Goal: Task Accomplishment & Management: Complete application form

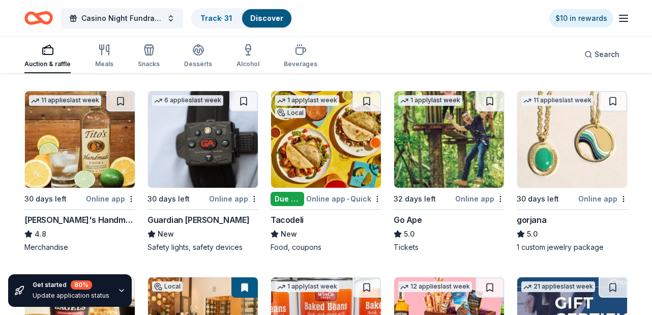
scroll to position [2087, 0]
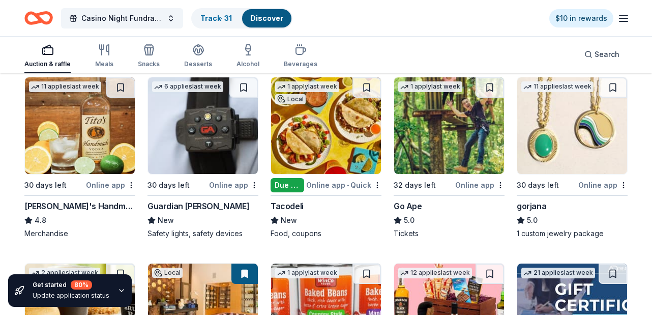
click at [540, 149] on img at bounding box center [572, 125] width 110 height 97
click at [321, 145] on img at bounding box center [326, 125] width 110 height 97
click at [208, 138] on img at bounding box center [203, 125] width 110 height 97
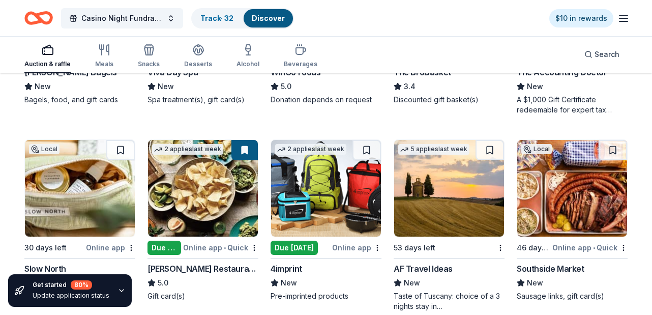
scroll to position [2407, 0]
click at [321, 180] on img at bounding box center [326, 188] width 110 height 97
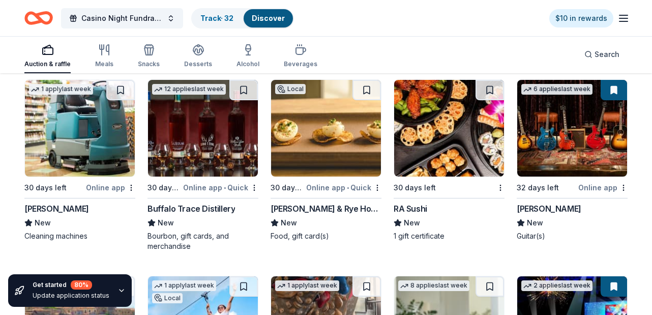
scroll to position [2862, 0]
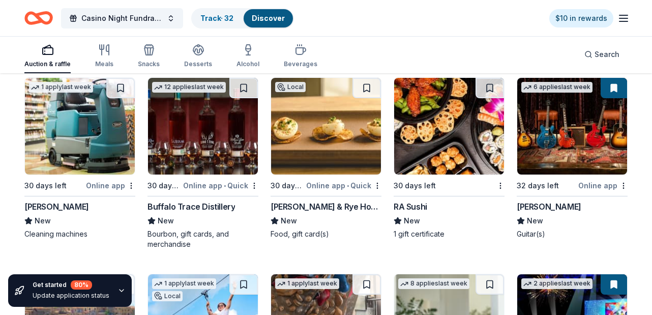
click at [452, 152] on img at bounding box center [449, 126] width 110 height 97
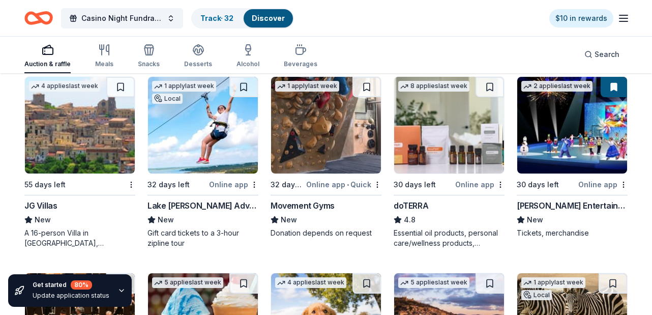
scroll to position [3060, 0]
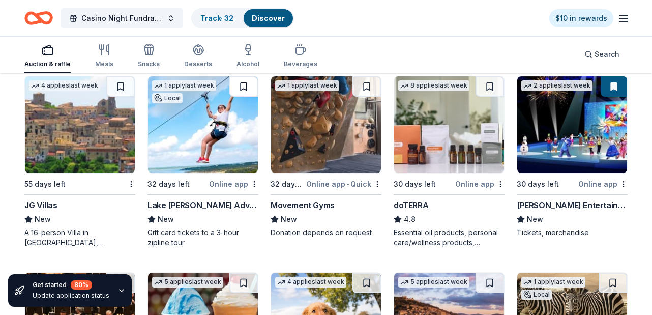
click at [242, 87] on button at bounding box center [243, 86] width 28 height 20
click at [238, 106] on img at bounding box center [203, 124] width 110 height 97
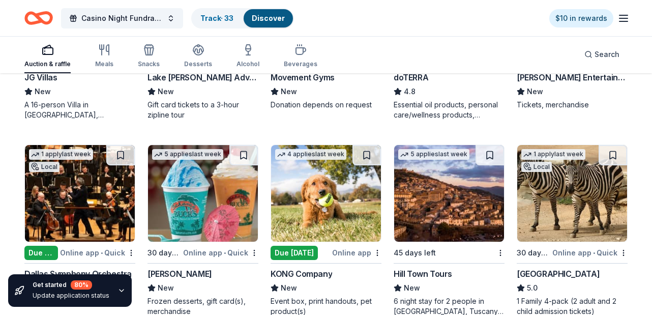
scroll to position [3275, 0]
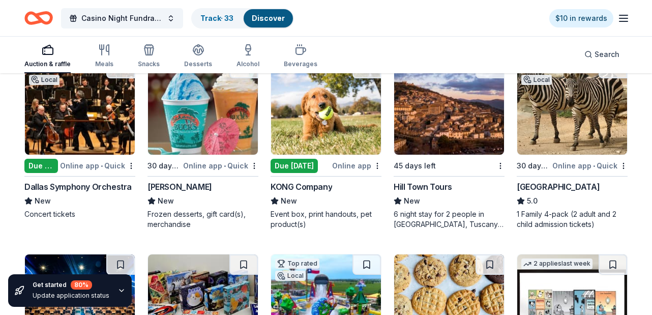
click at [337, 140] on img at bounding box center [326, 106] width 110 height 97
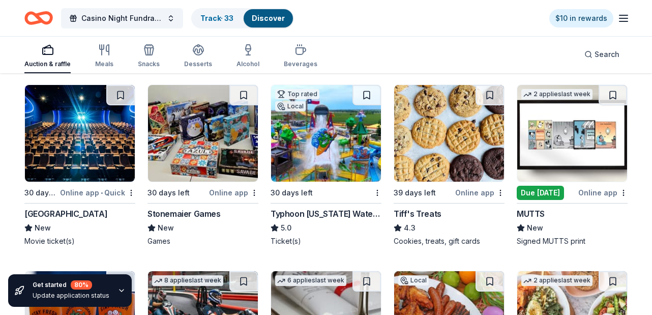
scroll to position [3446, 0]
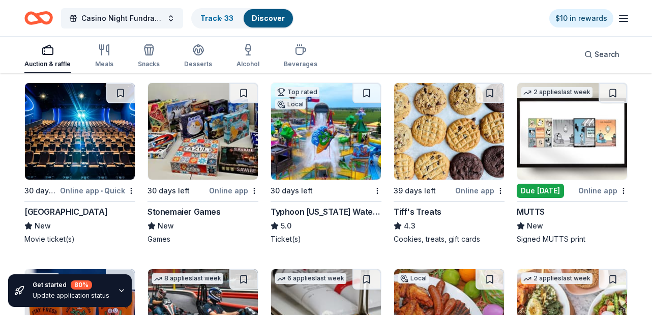
click at [332, 153] on img at bounding box center [326, 131] width 110 height 97
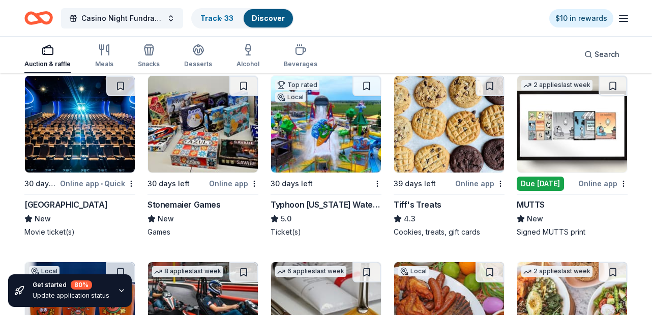
scroll to position [3454, 0]
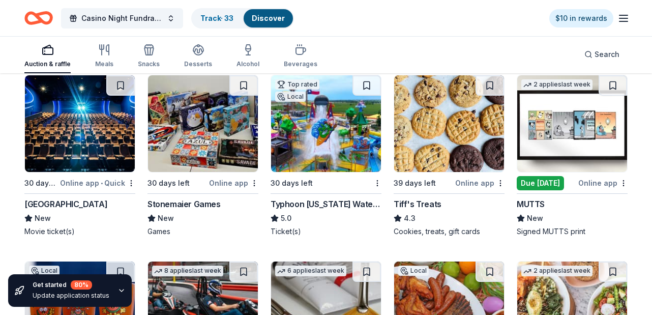
click at [67, 137] on img at bounding box center [80, 123] width 110 height 97
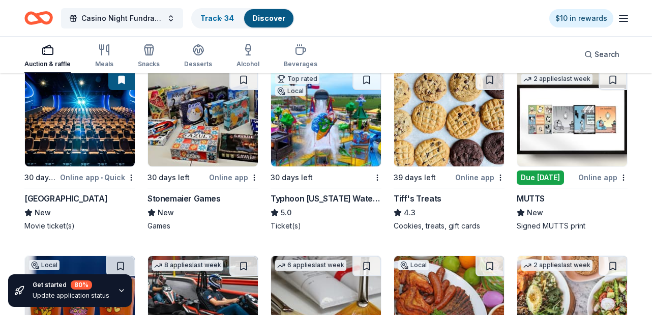
scroll to position [3463, 0]
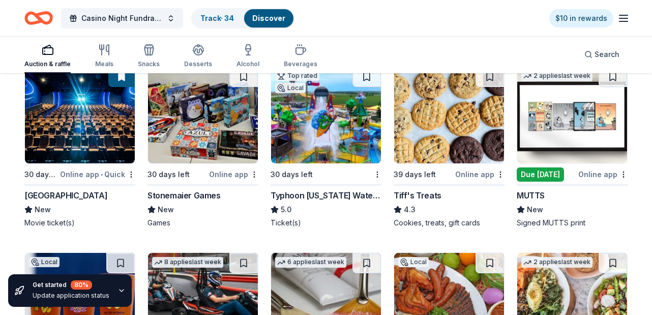
click at [213, 117] on img at bounding box center [203, 115] width 110 height 97
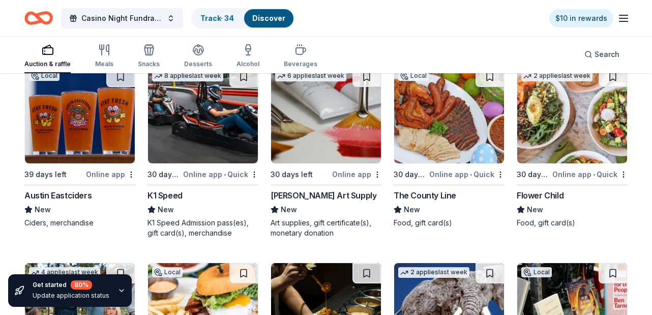
scroll to position [3651, 0]
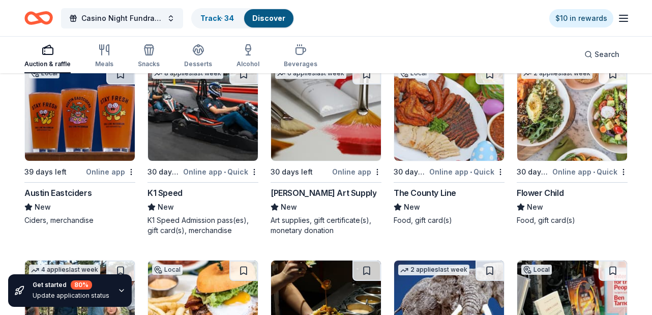
click at [206, 127] on img at bounding box center [203, 112] width 110 height 97
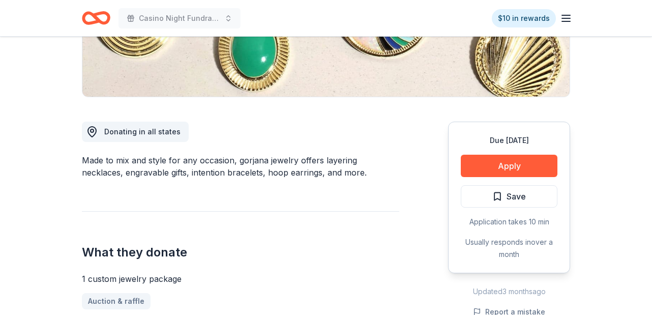
scroll to position [212, 0]
click at [503, 168] on button "Apply" at bounding box center [509, 166] width 97 height 22
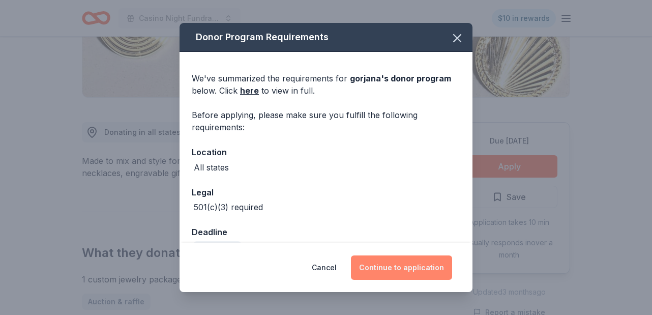
click at [407, 267] on button "Continue to application" at bounding box center [401, 267] width 101 height 24
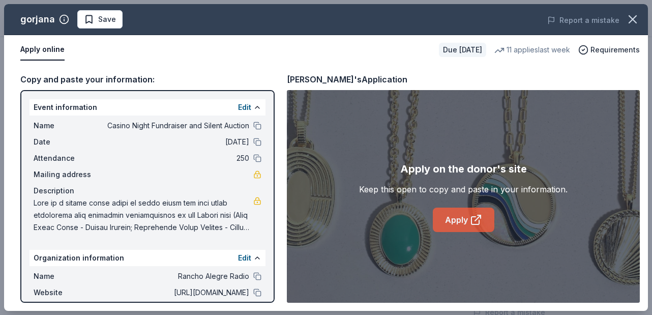
click at [458, 223] on link "Apply" at bounding box center [464, 220] width 62 height 24
click at [102, 20] on span "Save" at bounding box center [107, 19] width 18 height 12
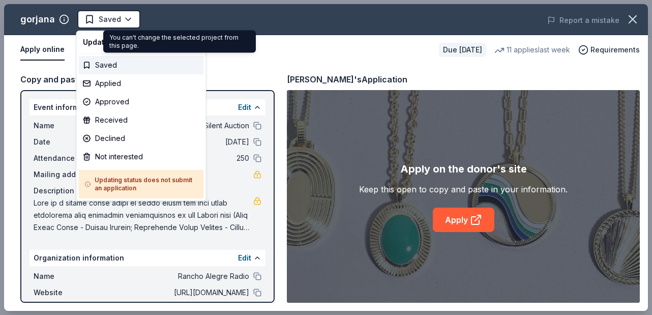
scroll to position [0, 0]
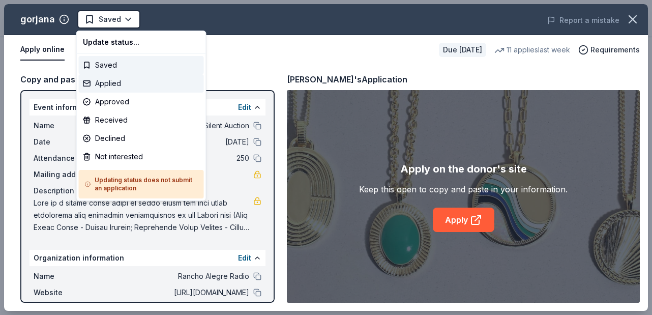
click at [114, 87] on div "Applied" at bounding box center [141, 83] width 125 height 18
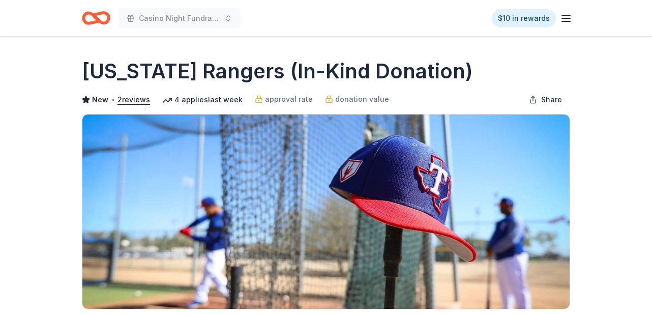
scroll to position [256, 0]
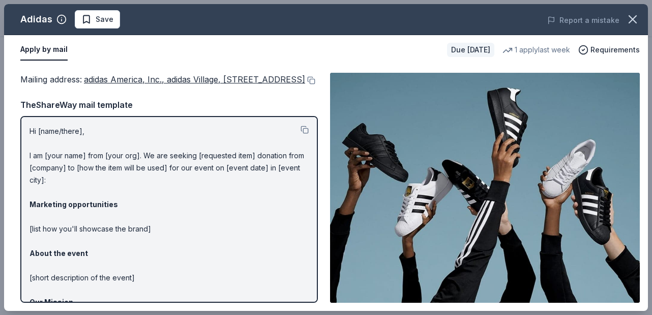
scroll to position [264, 0]
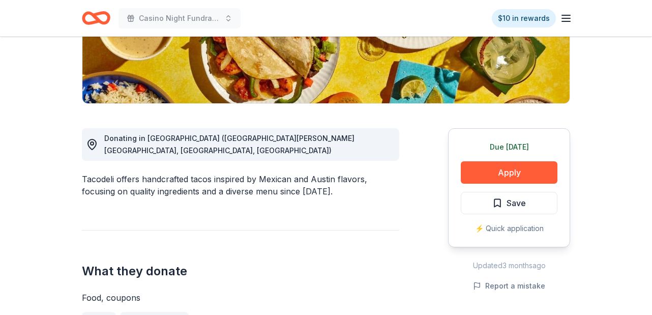
scroll to position [206, 0]
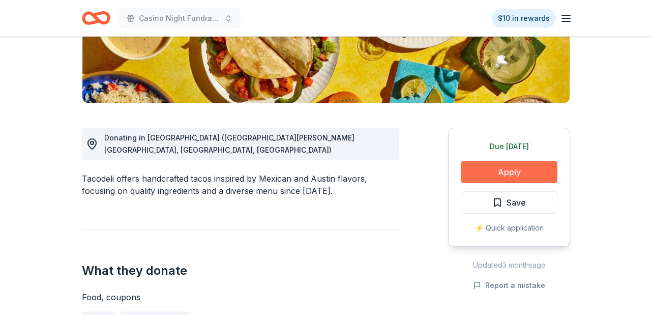
click at [517, 174] on button "Apply" at bounding box center [509, 172] width 97 height 22
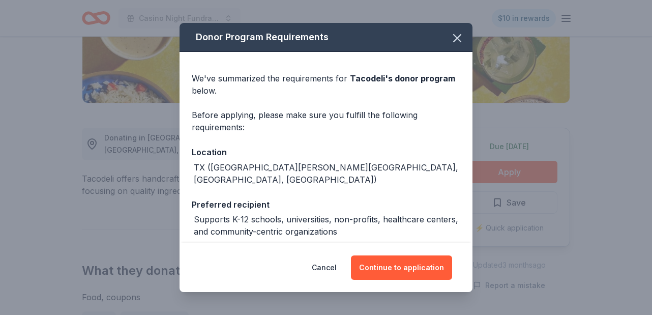
scroll to position [41, 0]
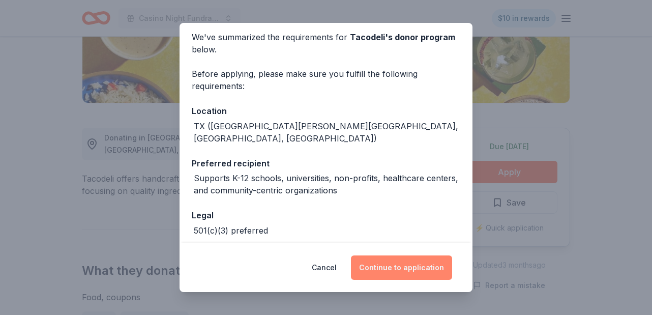
click at [423, 271] on button "Continue to application" at bounding box center [401, 267] width 101 height 24
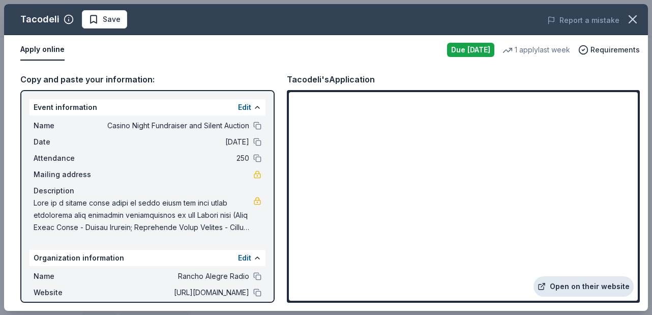
click at [573, 285] on link "Open on their website" at bounding box center [584, 286] width 100 height 20
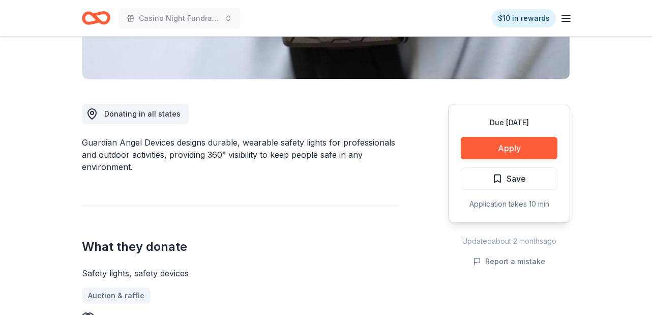
scroll to position [215, 0]
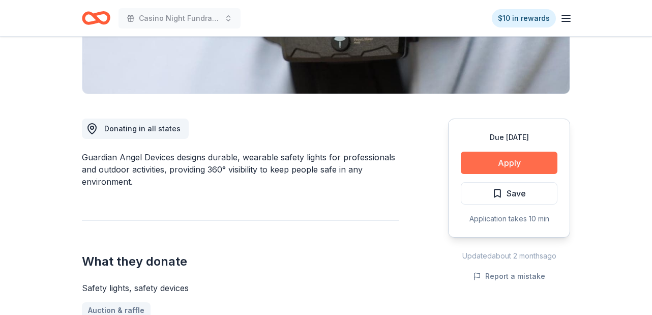
click at [498, 166] on button "Apply" at bounding box center [509, 163] width 97 height 22
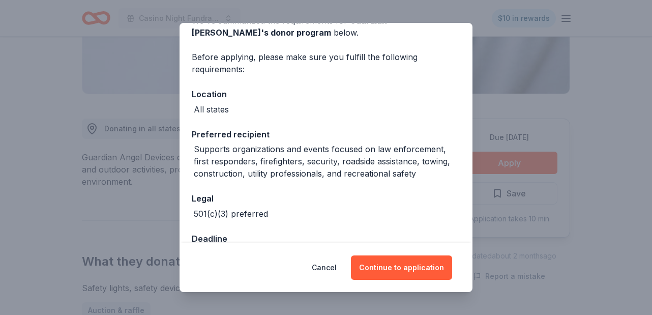
scroll to position [0, 0]
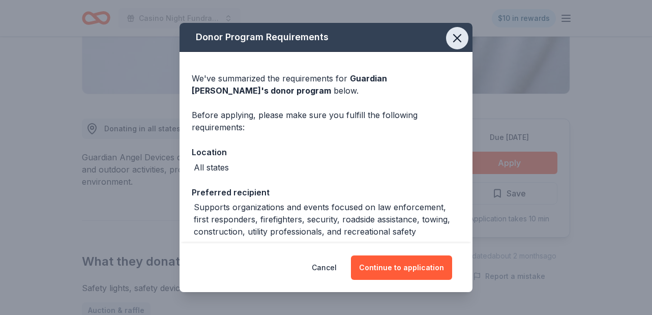
click at [460, 38] on icon "button" at bounding box center [457, 38] width 14 height 14
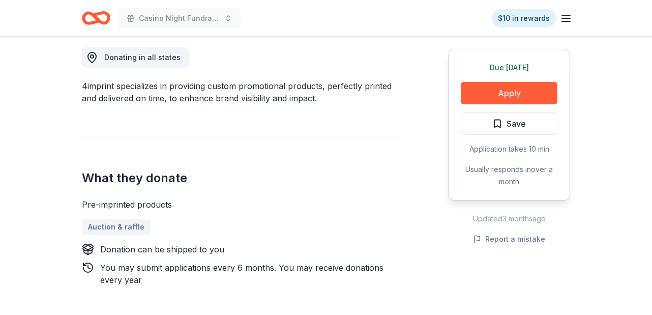
scroll to position [299, 0]
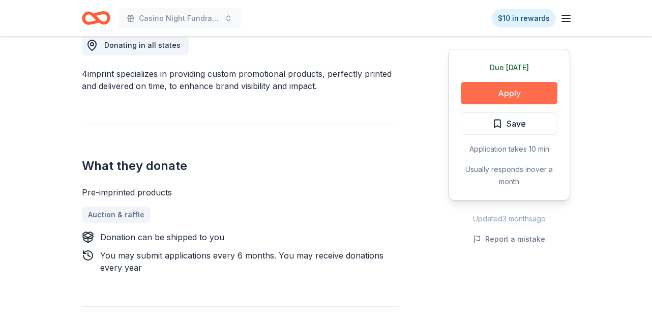
click at [504, 92] on button "Apply" at bounding box center [509, 93] width 97 height 22
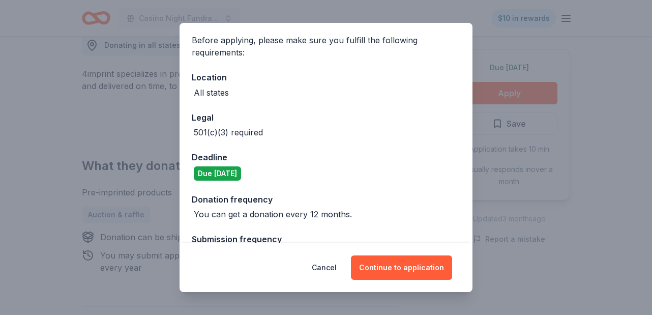
scroll to position [104, 0]
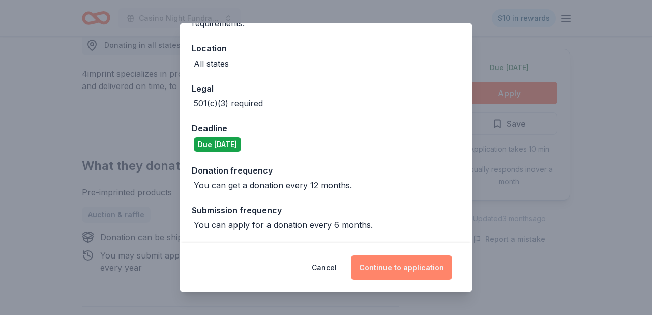
click at [407, 269] on button "Continue to application" at bounding box center [401, 267] width 101 height 24
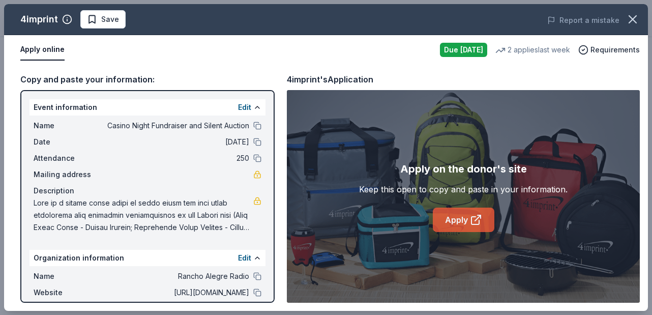
click at [468, 222] on link "Apply" at bounding box center [464, 220] width 62 height 24
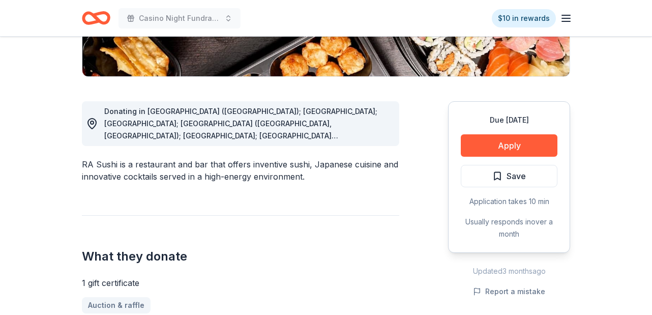
scroll to position [230, 0]
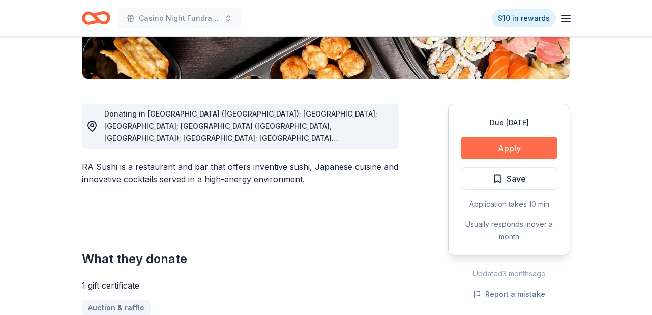
click at [516, 145] on button "Apply" at bounding box center [509, 148] width 97 height 22
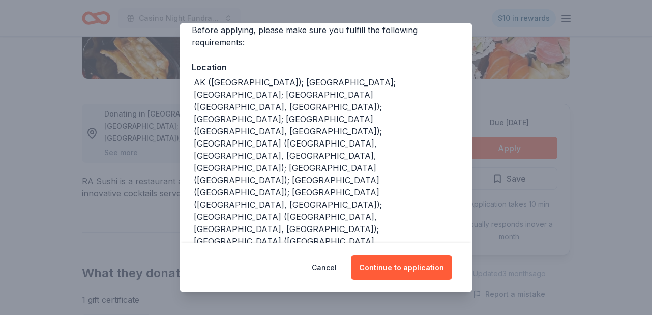
scroll to position [86, 0]
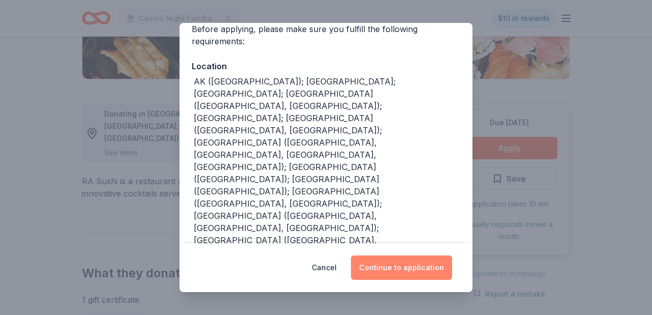
click at [396, 262] on button "Continue to application" at bounding box center [401, 267] width 101 height 24
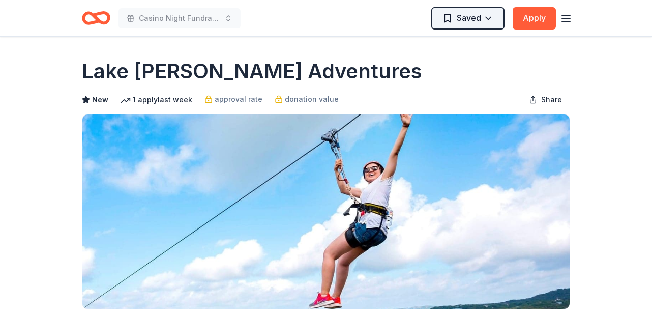
click at [488, 17] on html "Casino Night Fundraiser and Silent Auction Saved Apply Due in 32 days Share Lak…" at bounding box center [326, 157] width 652 height 315
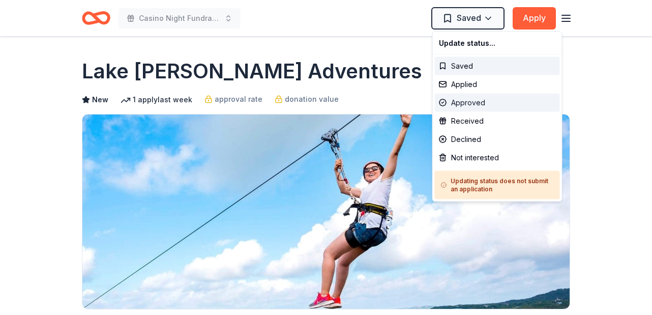
click at [475, 106] on div "Approved" at bounding box center [497, 103] width 125 height 18
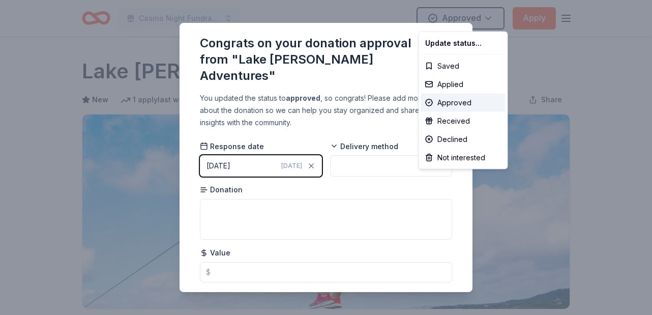
click at [358, 45] on html "Casino Night Fundraiser and Silent Auction Approved Apply Due in 32 days Share …" at bounding box center [326, 157] width 652 height 315
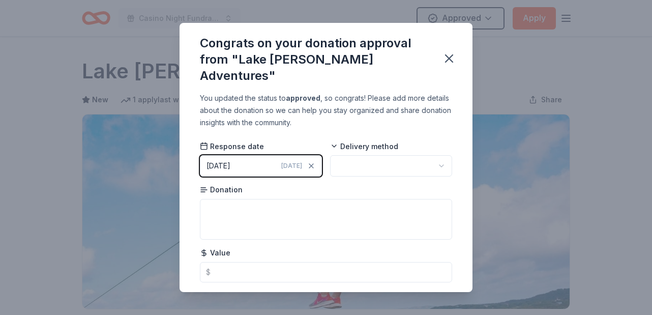
click at [391, 151] on html "Casino Night Fundraiser and Silent Auction Approved Apply Due in 32 days Share …" at bounding box center [326, 157] width 652 height 315
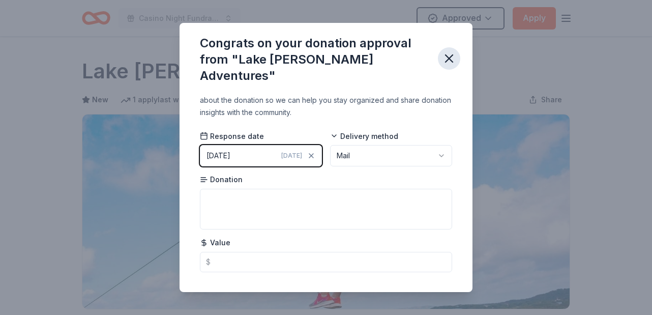
click at [448, 52] on icon "button" at bounding box center [449, 58] width 14 height 14
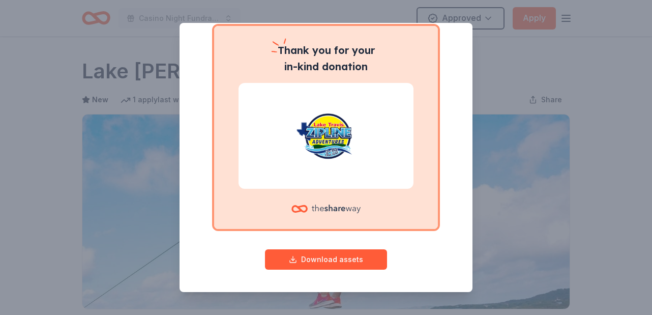
scroll to position [0, 0]
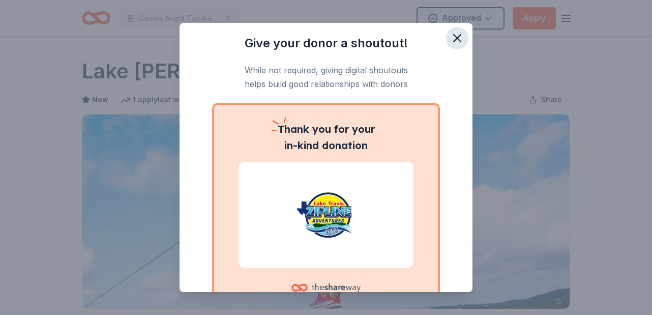
click at [459, 40] on icon "button" at bounding box center [457, 38] width 14 height 14
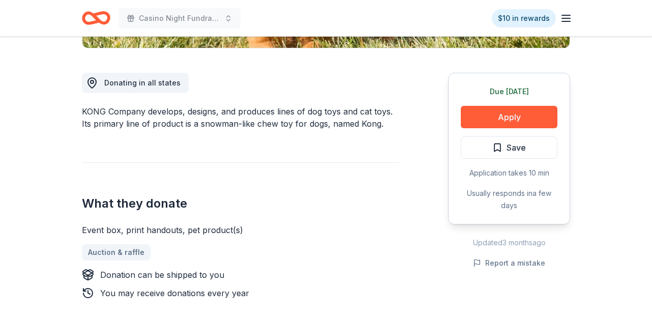
scroll to position [262, 0]
click at [500, 114] on button "Apply" at bounding box center [509, 116] width 97 height 22
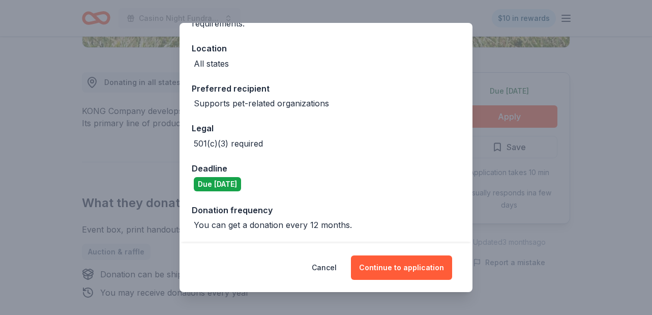
scroll to position [0, 0]
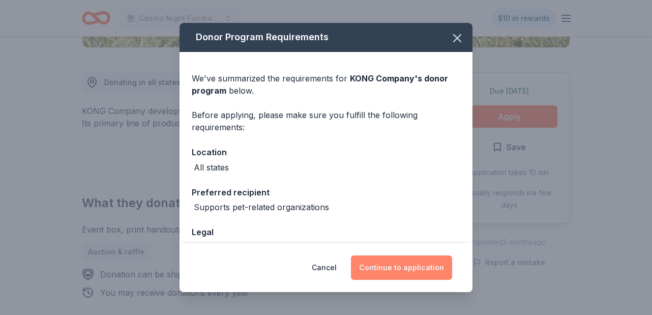
click at [400, 265] on button "Continue to application" at bounding box center [401, 267] width 101 height 24
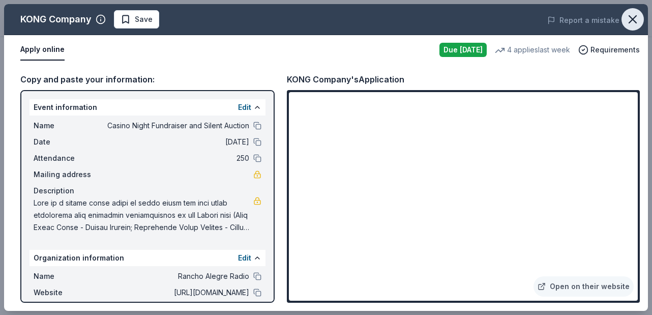
click at [629, 13] on icon "button" at bounding box center [633, 19] width 14 height 14
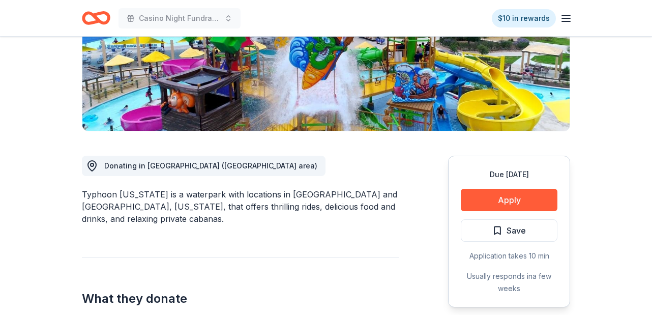
scroll to position [206, 0]
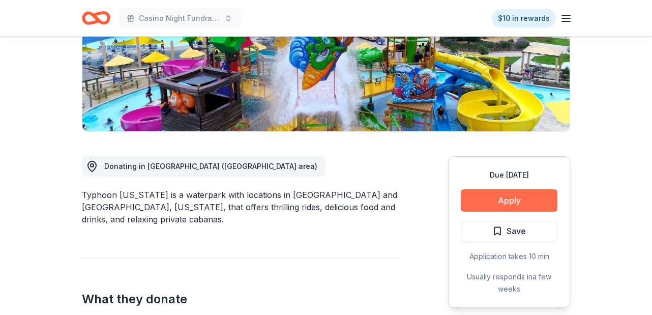
click at [506, 189] on button "Apply" at bounding box center [509, 200] width 97 height 22
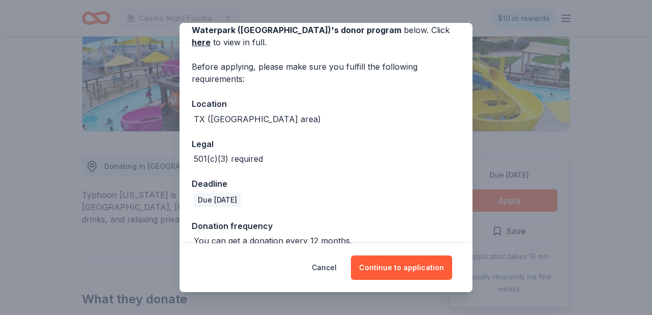
scroll to position [62, 0]
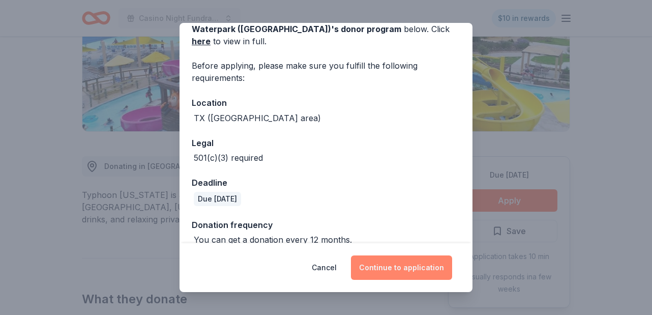
click at [413, 265] on button "Continue to application" at bounding box center [401, 267] width 101 height 24
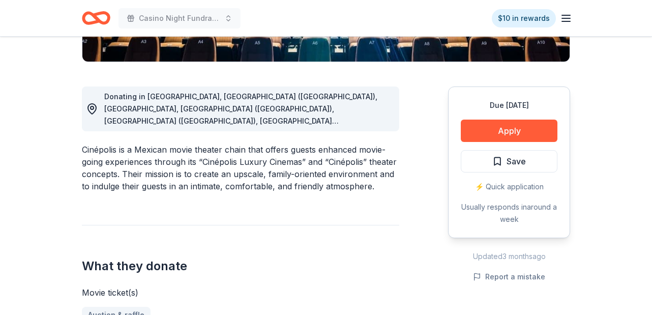
scroll to position [248, 0]
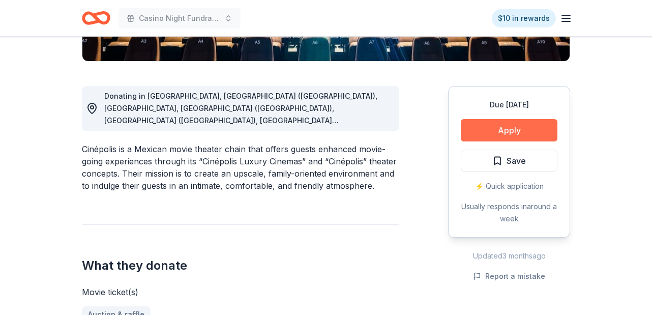
click at [514, 128] on button "Apply" at bounding box center [509, 130] width 97 height 22
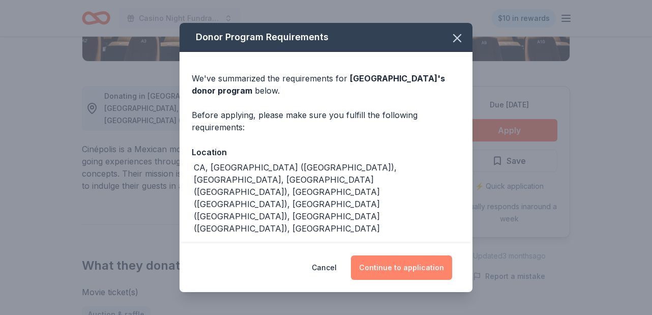
click at [401, 271] on button "Continue to application" at bounding box center [401, 267] width 101 height 24
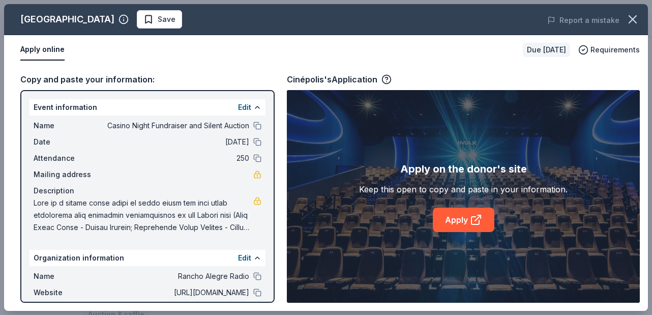
scroll to position [78, 0]
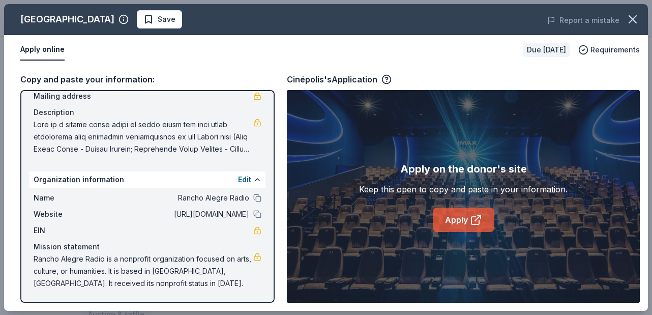
click at [461, 221] on link "Apply" at bounding box center [464, 220] width 62 height 24
click at [158, 19] on span "Save" at bounding box center [167, 19] width 18 height 12
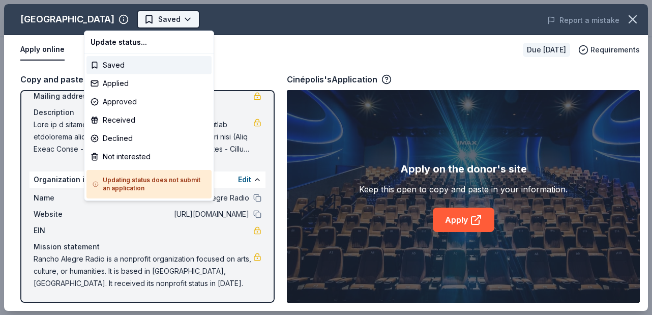
click at [134, 20] on body "Casino Night Fundraiser and Silent Auction Saved Apply Due in 30 days Share Cin…" at bounding box center [326, 157] width 652 height 315
click at [122, 86] on div "Applied" at bounding box center [149, 83] width 125 height 18
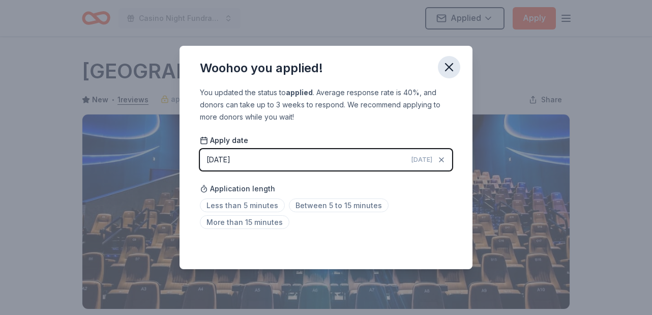
click at [449, 64] on icon "button" at bounding box center [449, 67] width 14 height 14
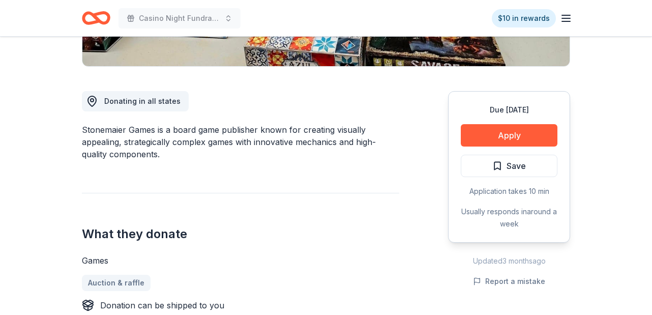
scroll to position [229, 0]
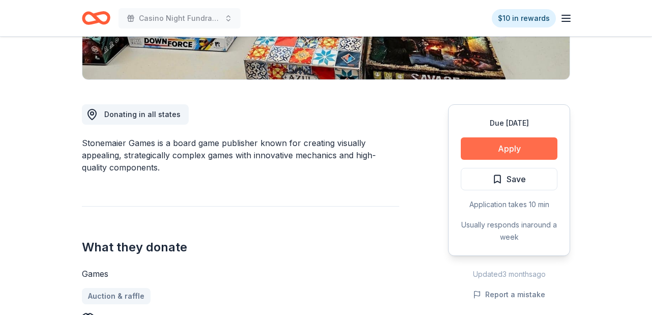
click at [526, 152] on button "Apply" at bounding box center [509, 148] width 97 height 22
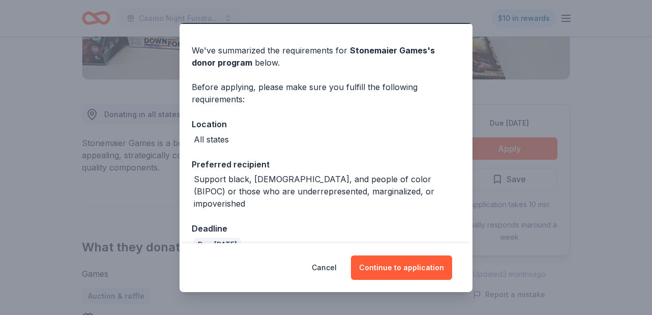
scroll to position [36, 0]
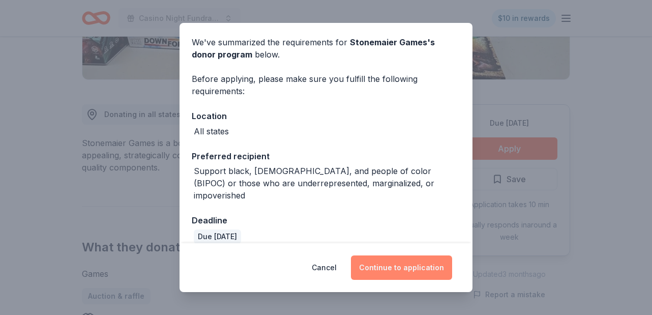
click at [402, 265] on button "Continue to application" at bounding box center [401, 267] width 101 height 24
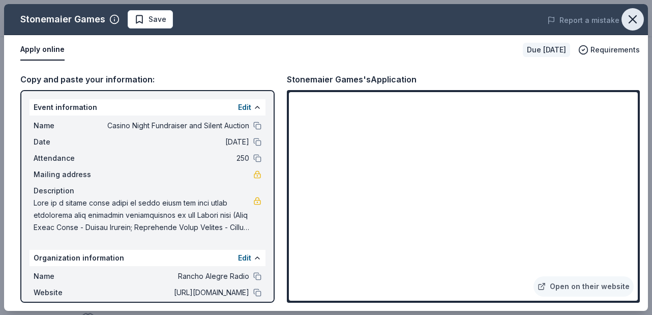
click at [630, 23] on icon "button" at bounding box center [633, 19] width 14 height 14
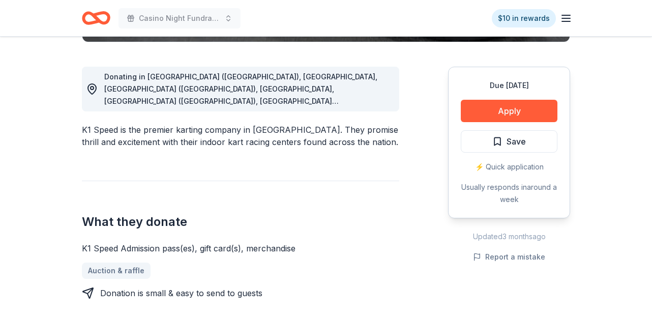
scroll to position [268, 0]
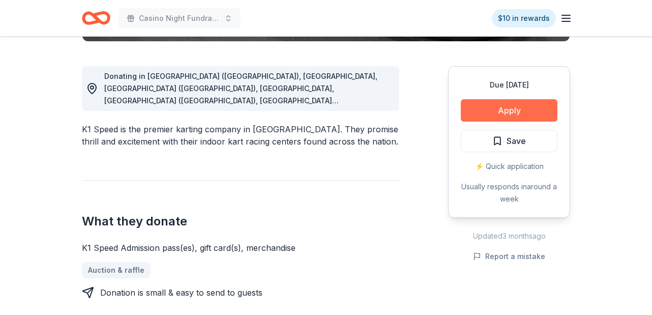
click at [506, 111] on button "Apply" at bounding box center [509, 110] width 97 height 22
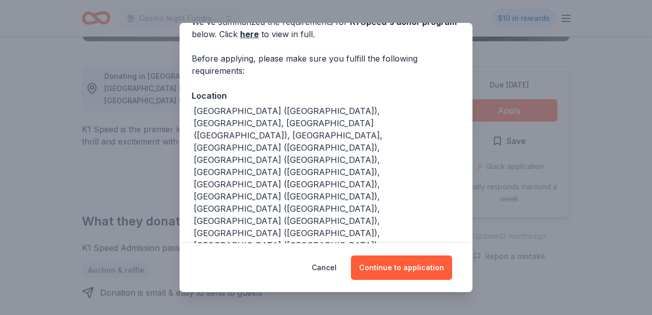
scroll to position [75, 0]
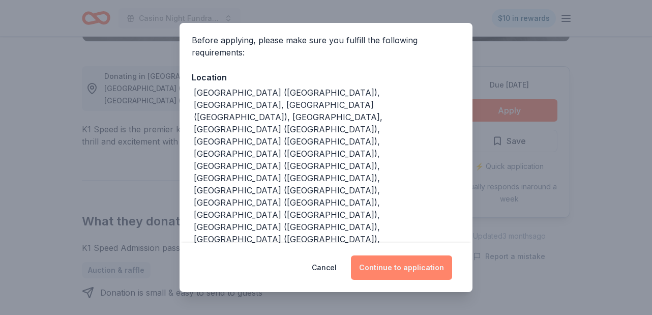
click at [408, 269] on button "Continue to application" at bounding box center [401, 267] width 101 height 24
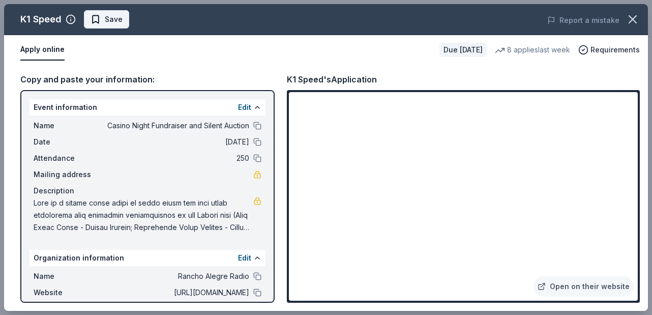
click at [111, 20] on span "Save" at bounding box center [114, 19] width 18 height 12
click at [131, 19] on body "Casino Night Fundraiser and Silent Auction $10 in rewards Due [DATE] Share K1 S…" at bounding box center [326, 157] width 652 height 315
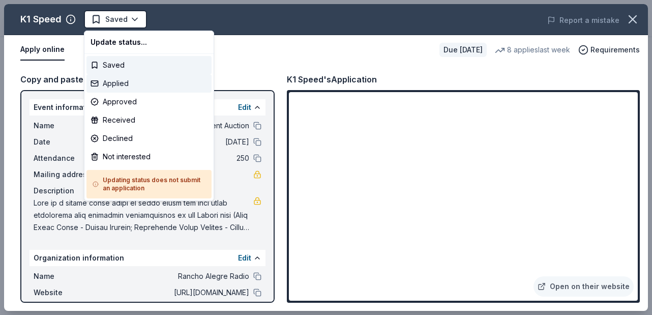
click at [124, 84] on div "Applied" at bounding box center [149, 83] width 125 height 18
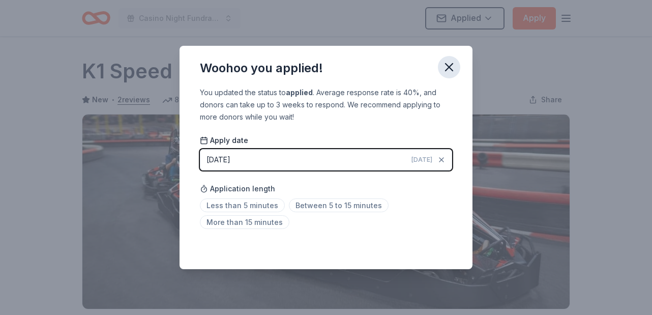
click at [449, 67] on icon "button" at bounding box center [449, 67] width 7 height 7
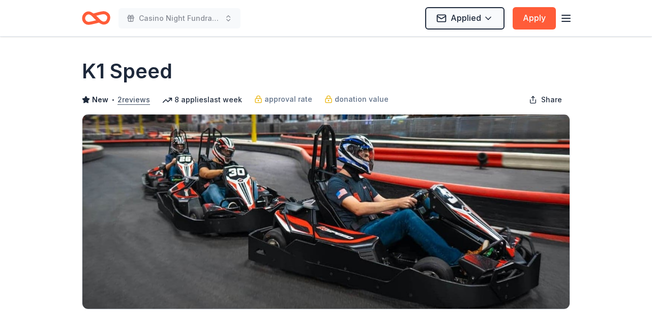
click at [132, 101] on button "2 reviews" at bounding box center [134, 100] width 33 height 12
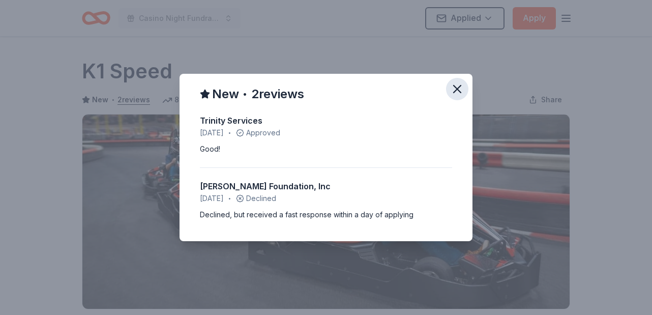
click at [459, 90] on icon "button" at bounding box center [457, 89] width 14 height 14
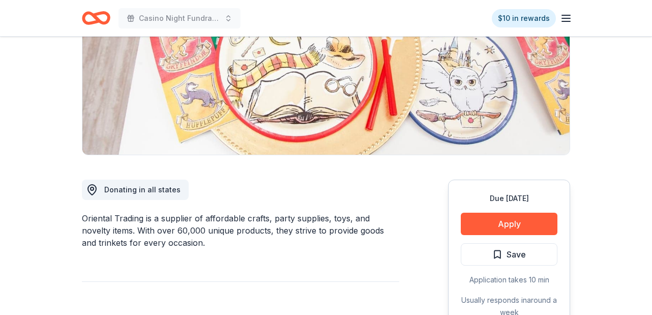
scroll to position [159, 0]
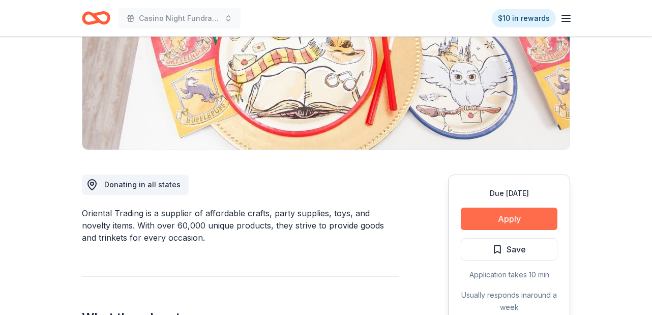
click at [504, 221] on button "Apply" at bounding box center [509, 219] width 97 height 22
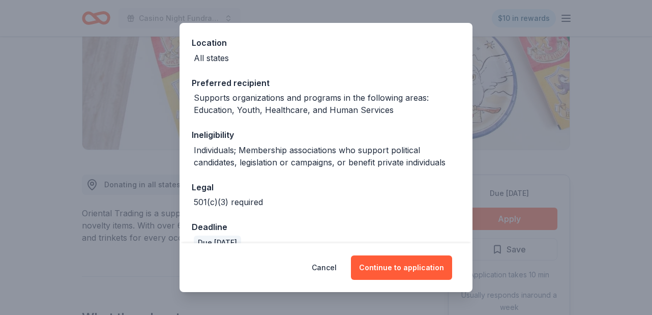
scroll to position [128, 0]
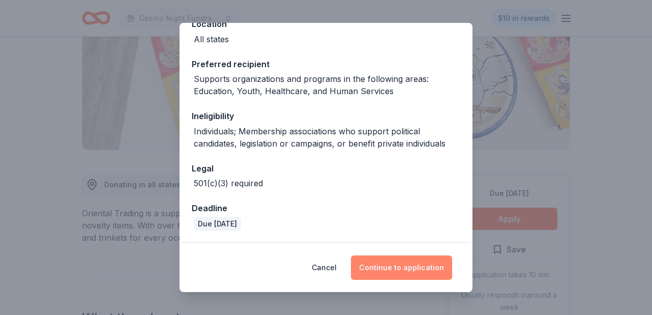
click at [401, 264] on button "Continue to application" at bounding box center [401, 267] width 101 height 24
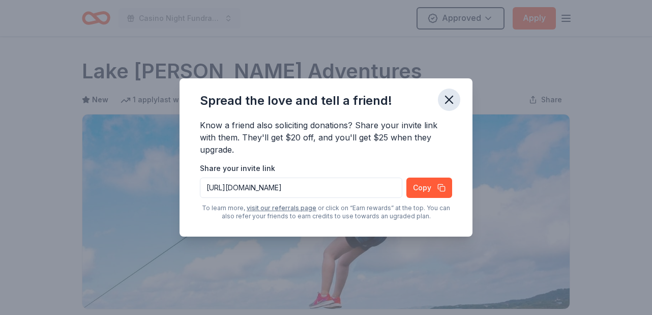
click at [449, 98] on icon "button" at bounding box center [449, 100] width 14 height 14
